Goal: Task Accomplishment & Management: Manage account settings

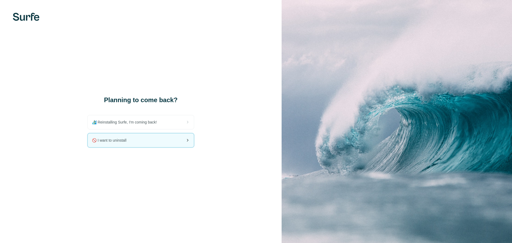
click at [128, 145] on div "🚫 I want to uninstall" at bounding box center [141, 140] width 106 height 14
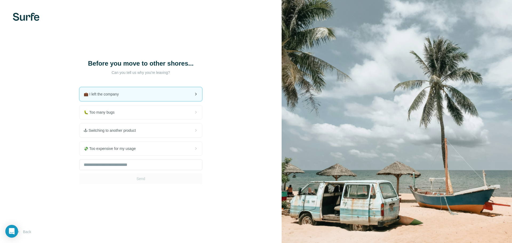
click at [174, 100] on div "💼 I left the company" at bounding box center [140, 94] width 123 height 14
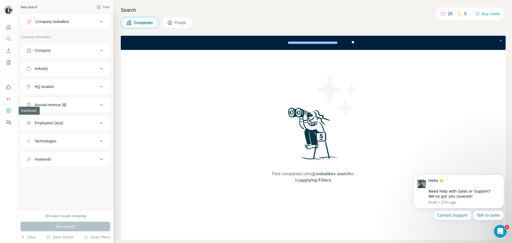
click at [10, 111] on icon "Dashboard" at bounding box center [8, 110] width 5 height 5
